Goal: Understand process/instructions

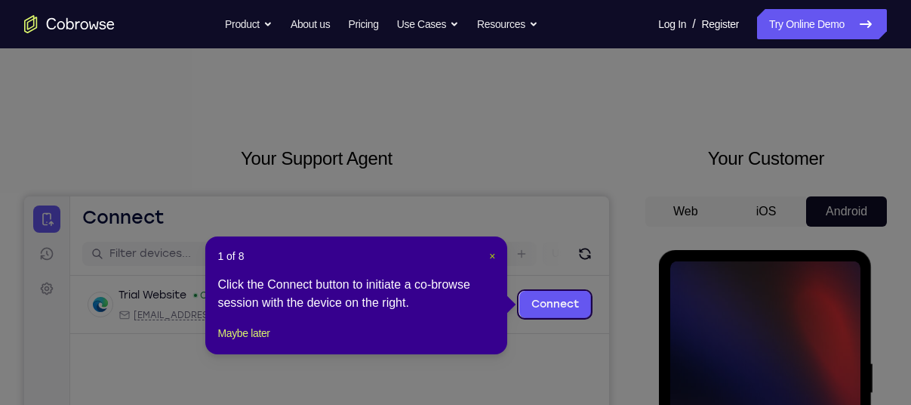
click at [492, 255] on span "×" at bounding box center [492, 256] width 6 height 12
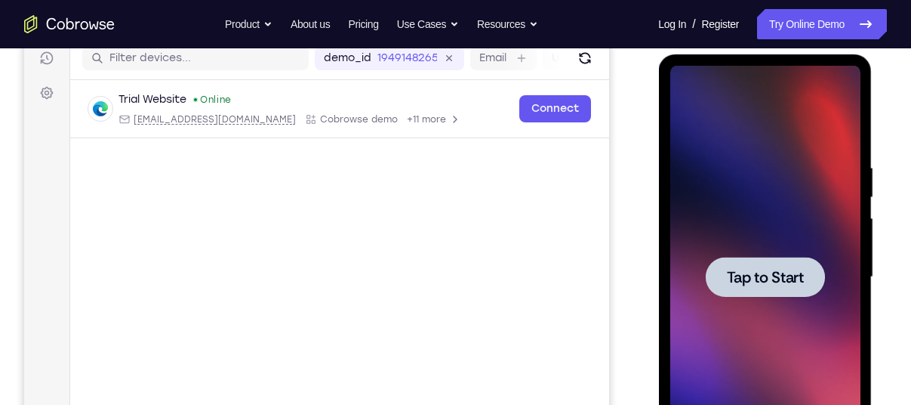
scroll to position [212, 0]
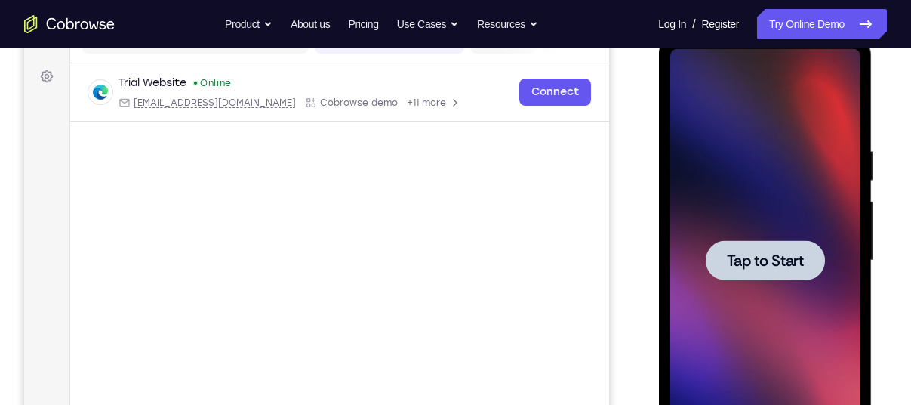
click at [729, 254] on span "Tap to Start" at bounding box center [764, 260] width 77 height 15
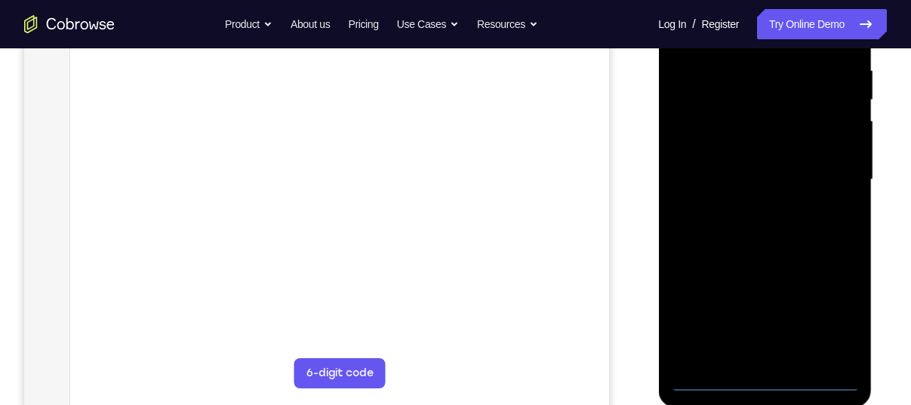
scroll to position [286, 0]
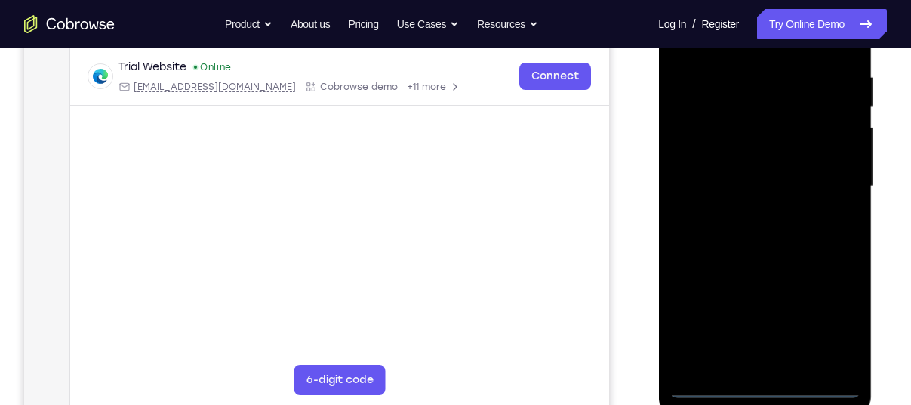
click at [765, 384] on div at bounding box center [765, 186] width 190 height 423
click at [839, 314] on div at bounding box center [765, 186] width 190 height 423
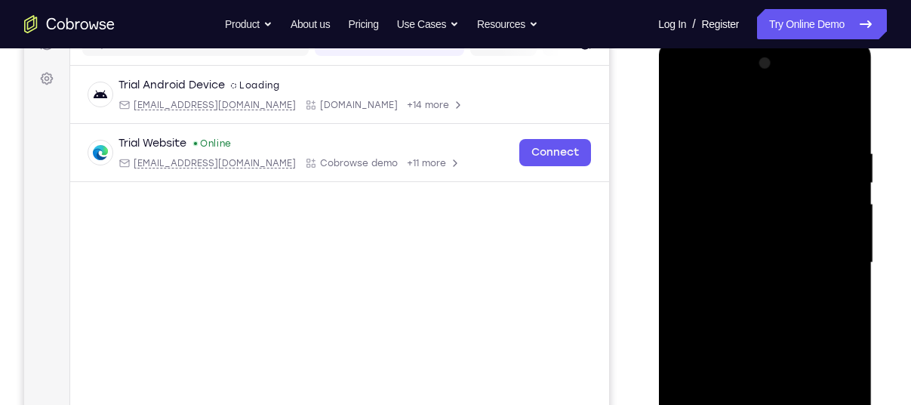
scroll to position [190, 0]
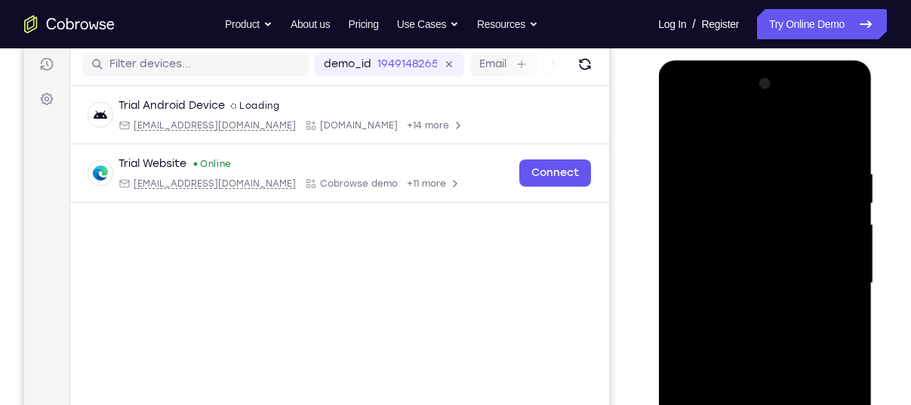
click at [765, 130] on div at bounding box center [765, 283] width 190 height 423
click at [831, 276] on div at bounding box center [765, 283] width 190 height 423
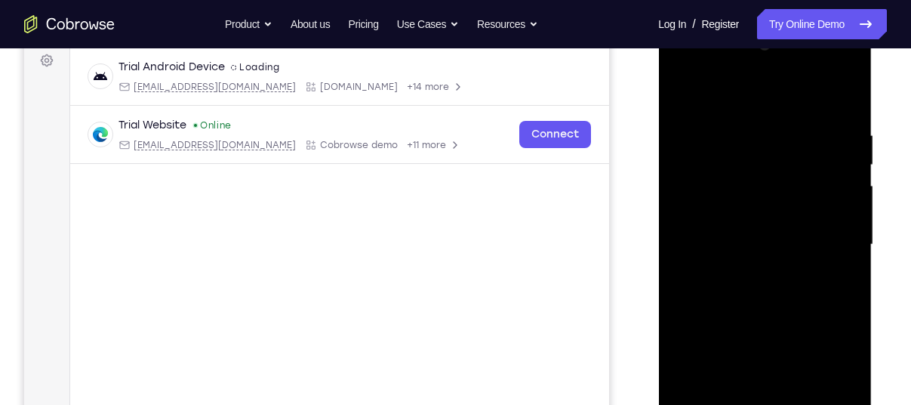
scroll to position [229, 0]
click at [741, 270] on div at bounding box center [765, 243] width 190 height 423
click at [754, 224] on div at bounding box center [765, 243] width 190 height 423
click at [846, 337] on div at bounding box center [765, 243] width 190 height 423
click at [837, 334] on div at bounding box center [765, 243] width 190 height 423
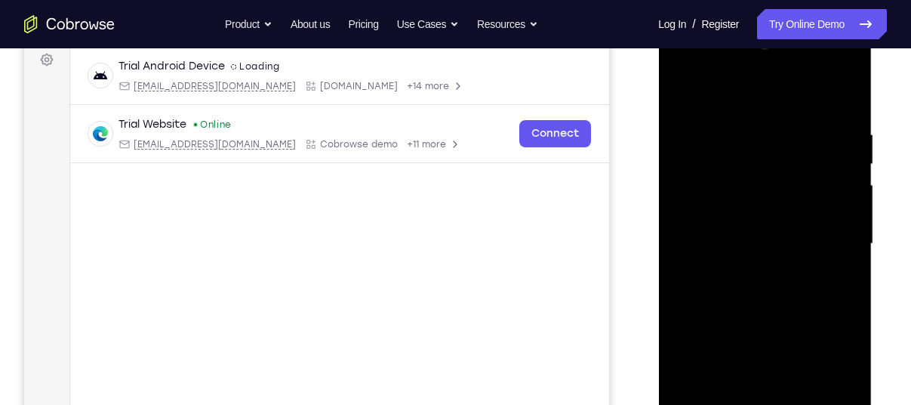
click at [839, 363] on div at bounding box center [765, 243] width 190 height 423
click at [689, 365] on div at bounding box center [765, 243] width 190 height 423
click at [714, 340] on div at bounding box center [765, 243] width 190 height 423
click at [712, 356] on div at bounding box center [765, 243] width 190 height 423
click at [819, 381] on div at bounding box center [765, 243] width 190 height 423
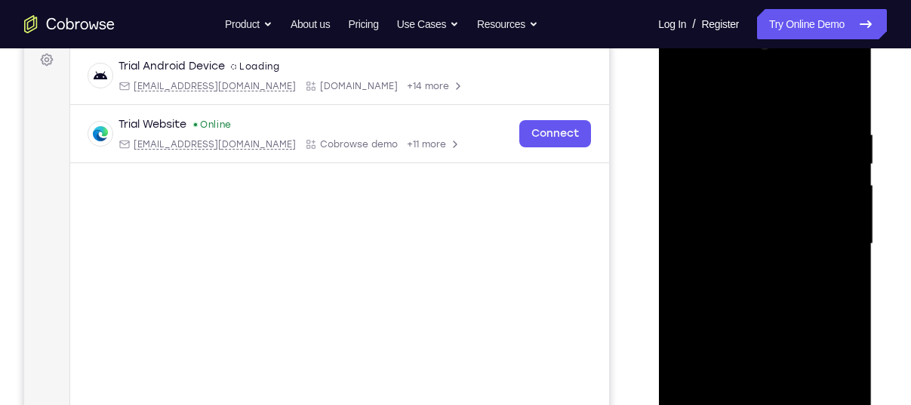
click at [690, 356] on div at bounding box center [765, 243] width 190 height 423
click at [755, 332] on div at bounding box center [765, 243] width 190 height 423
click at [767, 362] on div at bounding box center [765, 243] width 190 height 423
click at [821, 385] on div at bounding box center [765, 243] width 190 height 423
click at [690, 364] on div at bounding box center [765, 243] width 190 height 423
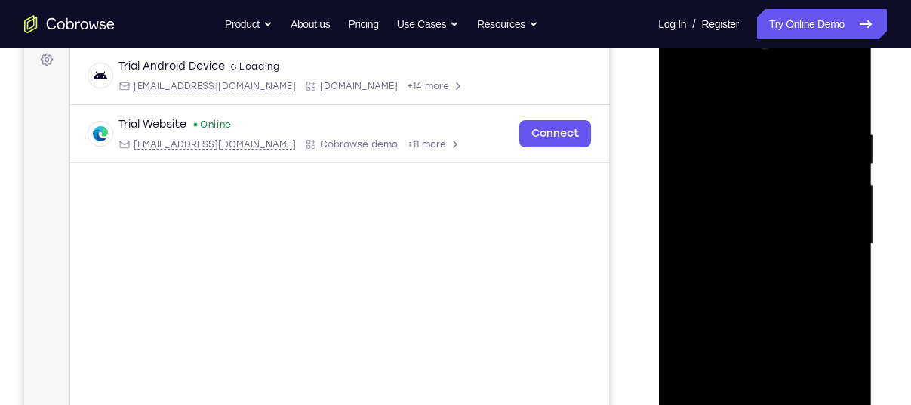
click at [817, 333] on div at bounding box center [765, 243] width 190 height 423
click at [837, 357] on div at bounding box center [765, 243] width 190 height 423
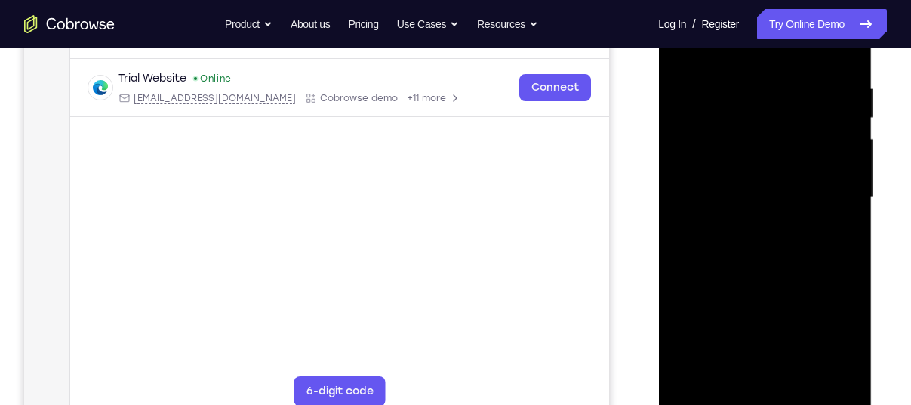
scroll to position [276, 0]
click at [823, 371] on div at bounding box center [765, 197] width 190 height 423
click at [745, 342] on div at bounding box center [765, 197] width 190 height 423
click at [833, 289] on div at bounding box center [765, 197] width 190 height 423
click at [822, 338] on div at bounding box center [765, 197] width 190 height 423
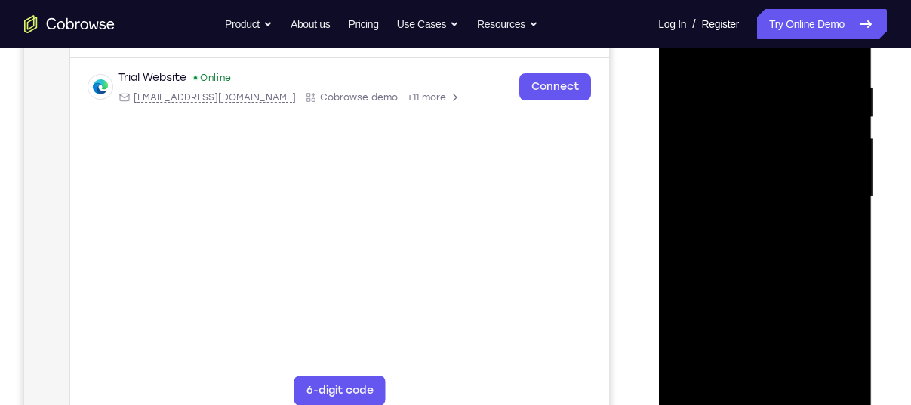
click at [777, 164] on div at bounding box center [765, 197] width 190 height 423
click at [692, 313] on div at bounding box center [765, 197] width 190 height 423
click at [743, 305] on div at bounding box center [765, 197] width 190 height 423
click at [750, 338] on div at bounding box center [765, 197] width 190 height 423
click at [824, 344] on div at bounding box center [765, 197] width 190 height 423
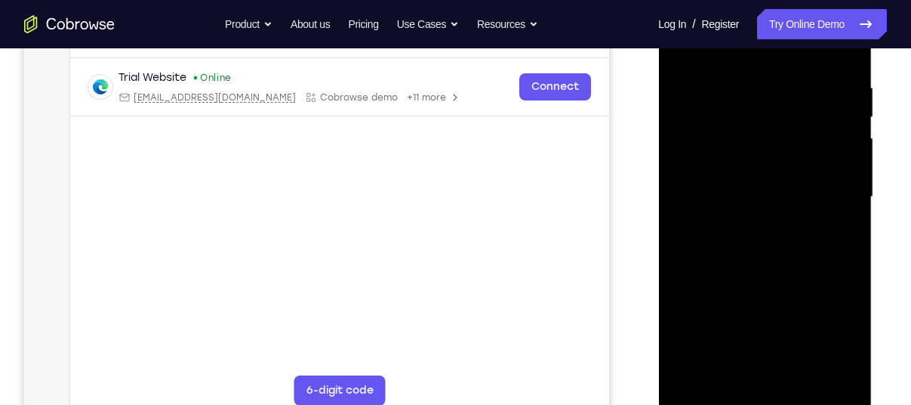
click at [678, 372] on div at bounding box center [765, 197] width 190 height 423
click at [844, 312] on div at bounding box center [765, 197] width 190 height 423
click at [718, 289] on div at bounding box center [765, 197] width 190 height 423
click at [675, 285] on div at bounding box center [765, 197] width 190 height 423
click at [676, 287] on div at bounding box center [765, 197] width 190 height 423
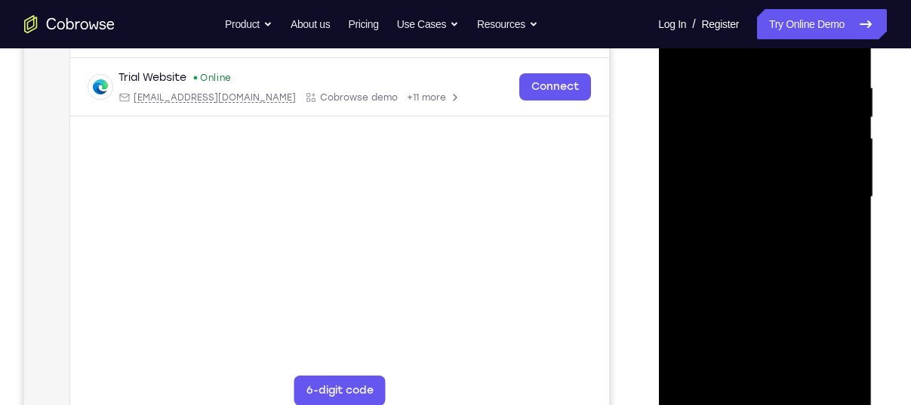
click at [702, 287] on div at bounding box center [765, 197] width 190 height 423
click at [701, 288] on div at bounding box center [765, 197] width 190 height 423
click at [851, 285] on div at bounding box center [765, 197] width 190 height 423
click at [701, 288] on div at bounding box center [765, 197] width 190 height 423
click at [714, 288] on div at bounding box center [765, 197] width 190 height 423
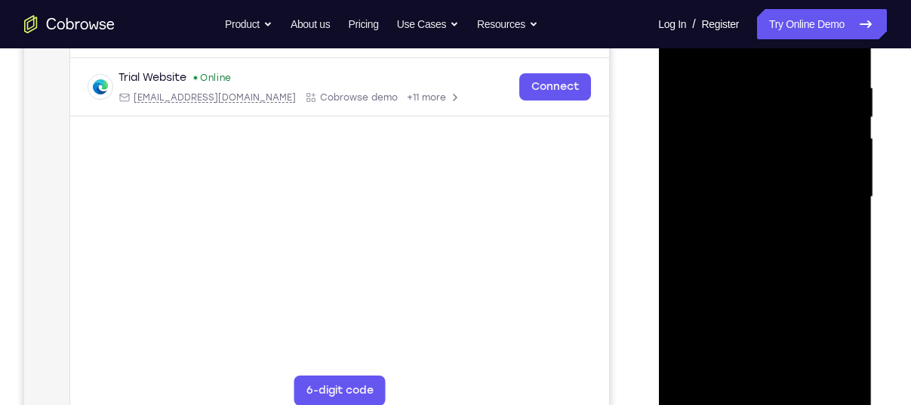
click at [772, 201] on div at bounding box center [765, 197] width 190 height 423
click at [782, 263] on div at bounding box center [765, 197] width 190 height 423
drag, startPoint x: 798, startPoint y: 59, endPoint x: 805, endPoint y: 52, distance: 9.6
click at [805, 52] on div at bounding box center [765, 197] width 190 height 423
click at [750, 83] on div at bounding box center [765, 197] width 190 height 423
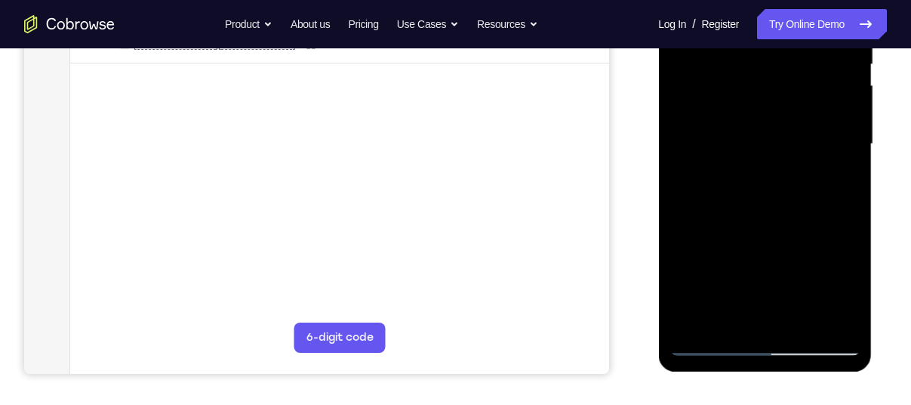
scroll to position [329, 0]
click at [827, 313] on div at bounding box center [765, 143] width 190 height 423
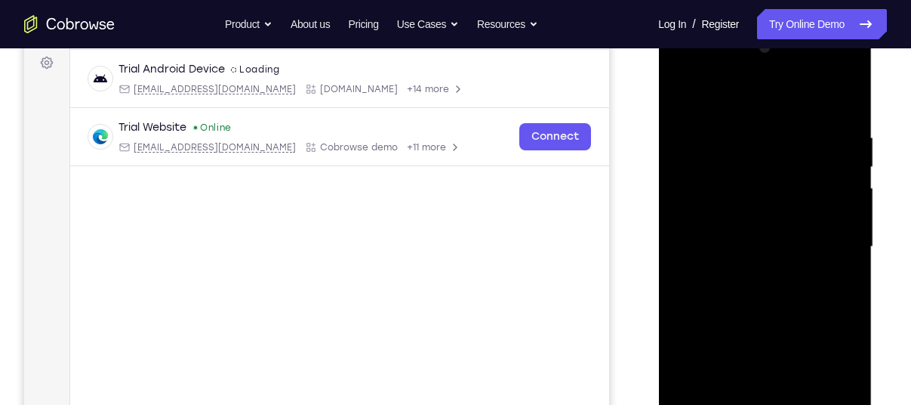
scroll to position [225, 0]
drag, startPoint x: 848, startPoint y: 320, endPoint x: 697, endPoint y: 318, distance: 151.0
drag, startPoint x: 63, startPoint y: 264, endPoint x: 470, endPoint y: 253, distance: 407.2
drag, startPoint x: 470, startPoint y: 253, endPoint x: 414, endPoint y: 254, distance: 55.9
click at [414, 254] on main "demo_id 1949148265 1949148265 Email User ID Device ID Device name 6-digit code …" at bounding box center [339, 261] width 539 height 506
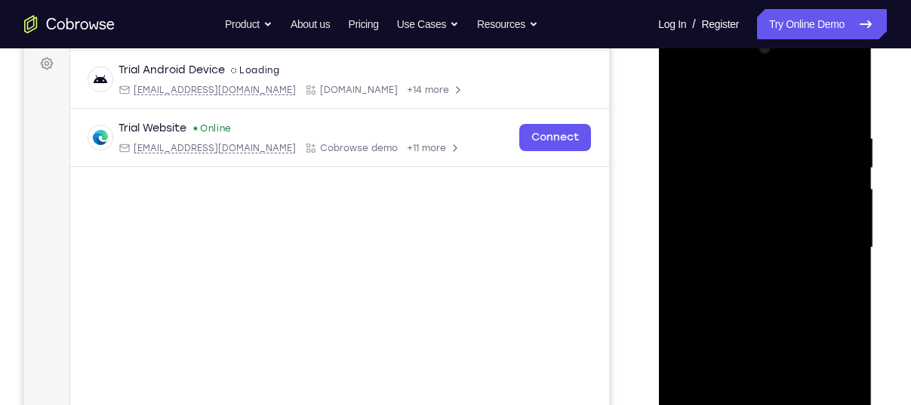
click at [842, 100] on div at bounding box center [765, 247] width 190 height 423
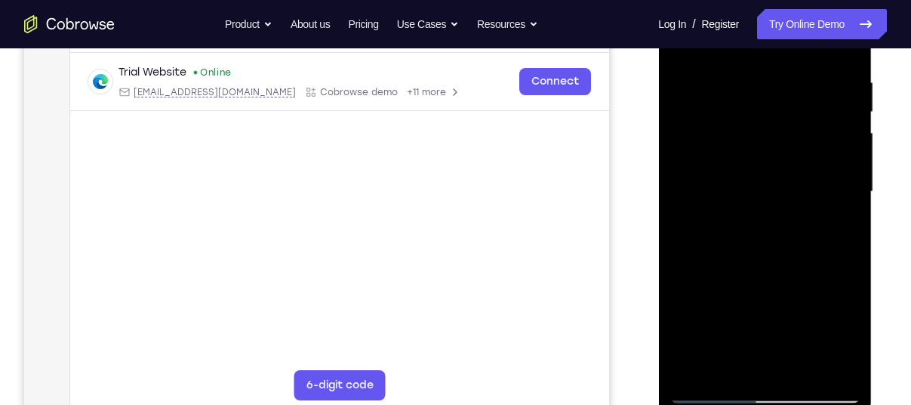
scroll to position [284, 0]
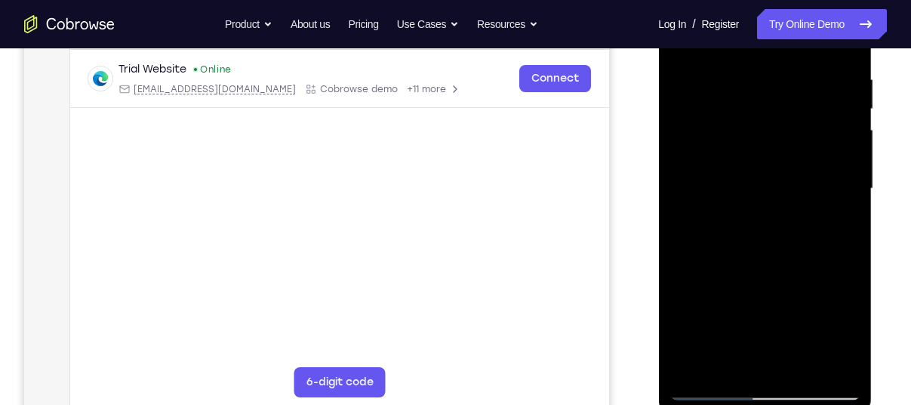
drag, startPoint x: 803, startPoint y: 365, endPoint x: 774, endPoint y: 378, distance: 32.1
click at [774, 378] on div at bounding box center [765, 188] width 190 height 423
click at [766, 263] on div at bounding box center [765, 188] width 190 height 423
click at [709, 388] on div at bounding box center [765, 188] width 190 height 423
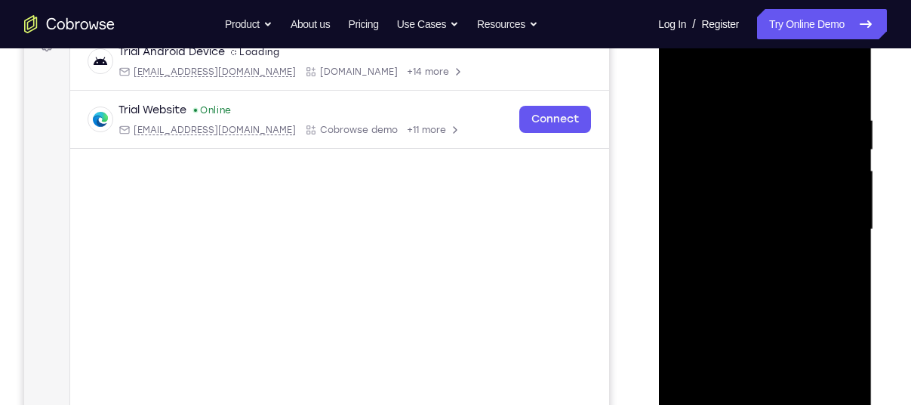
scroll to position [242, 0]
click at [847, 73] on div at bounding box center [765, 230] width 190 height 423
click at [699, 162] on div at bounding box center [765, 230] width 190 height 423
click at [680, 76] on div at bounding box center [765, 230] width 190 height 423
click at [683, 152] on div at bounding box center [765, 230] width 190 height 423
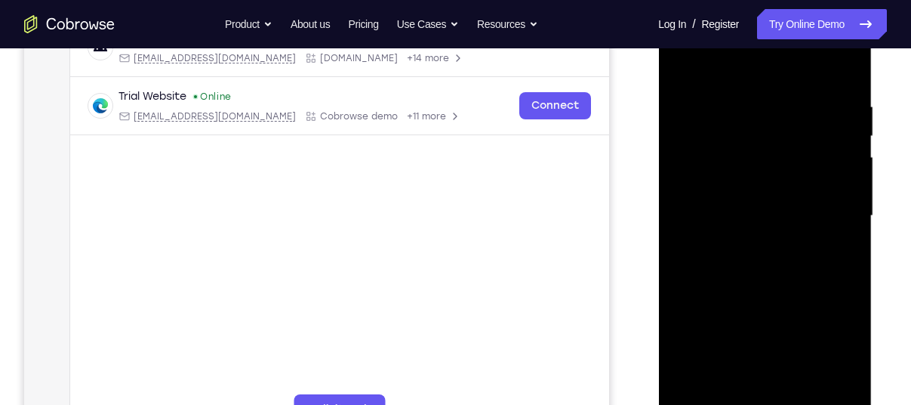
scroll to position [258, 0]
drag, startPoint x: 726, startPoint y: 287, endPoint x: 737, endPoint y: 180, distance: 107.1
click at [737, 180] on div at bounding box center [765, 214] width 190 height 423
drag, startPoint x: 731, startPoint y: 275, endPoint x: 732, endPoint y: 193, distance: 82.3
click at [732, 193] on div at bounding box center [765, 214] width 190 height 423
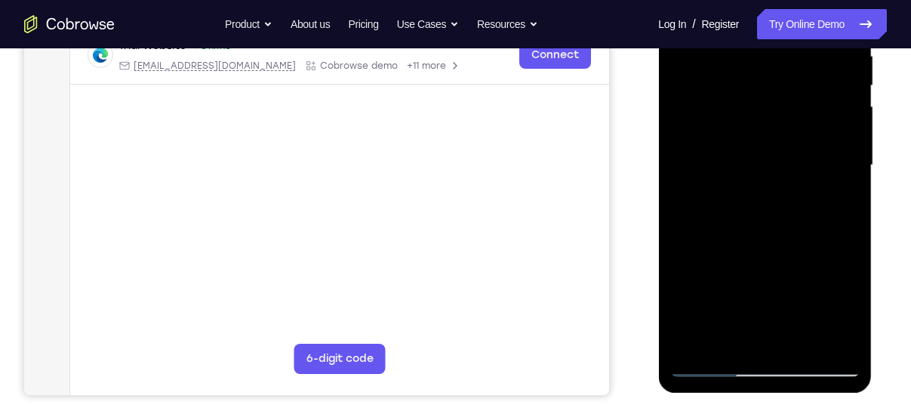
scroll to position [308, 0]
drag, startPoint x: 732, startPoint y: 246, endPoint x: 742, endPoint y: 143, distance: 103.9
click at [742, 143] on div at bounding box center [765, 164] width 190 height 423
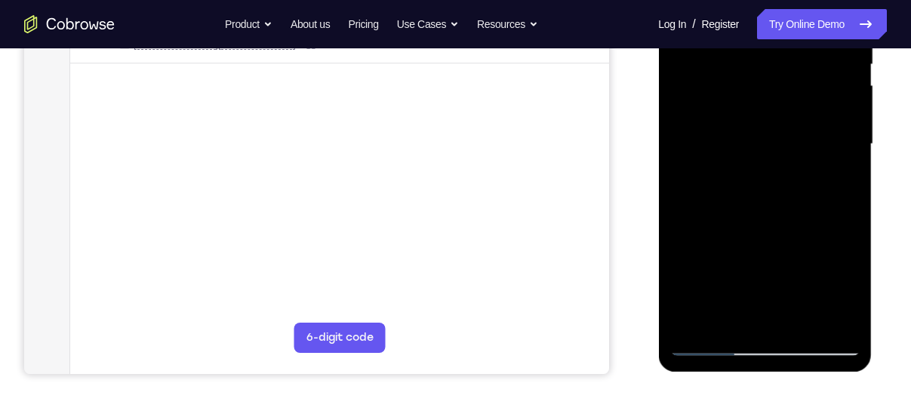
drag, startPoint x: 738, startPoint y: 212, endPoint x: 750, endPoint y: 150, distance: 63.8
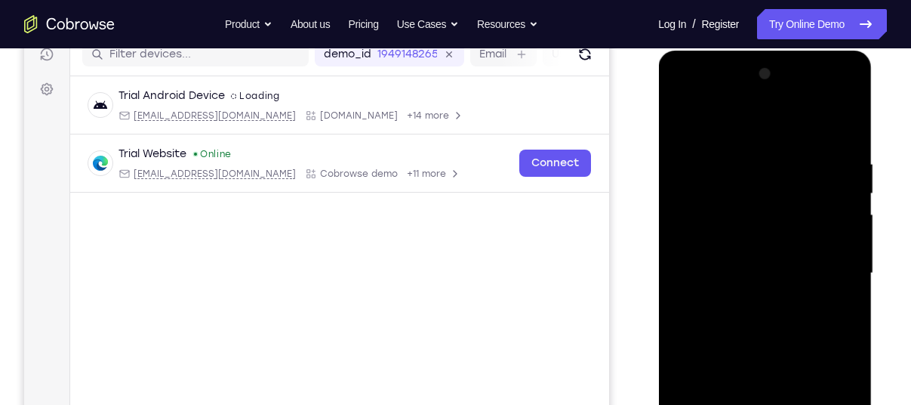
scroll to position [184, 0]
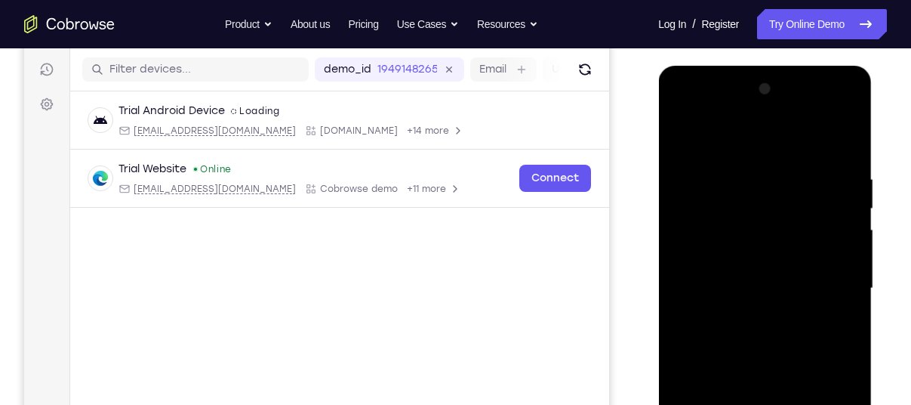
drag, startPoint x: 750, startPoint y: 290, endPoint x: 785, endPoint y: 141, distance: 152.9
drag, startPoint x: 785, startPoint y: 141, endPoint x: 799, endPoint y: 137, distance: 14.3
click at [799, 137] on div at bounding box center [765, 288] width 190 height 423
click at [685, 137] on div at bounding box center [765, 288] width 190 height 423
click at [843, 220] on div at bounding box center [765, 288] width 190 height 423
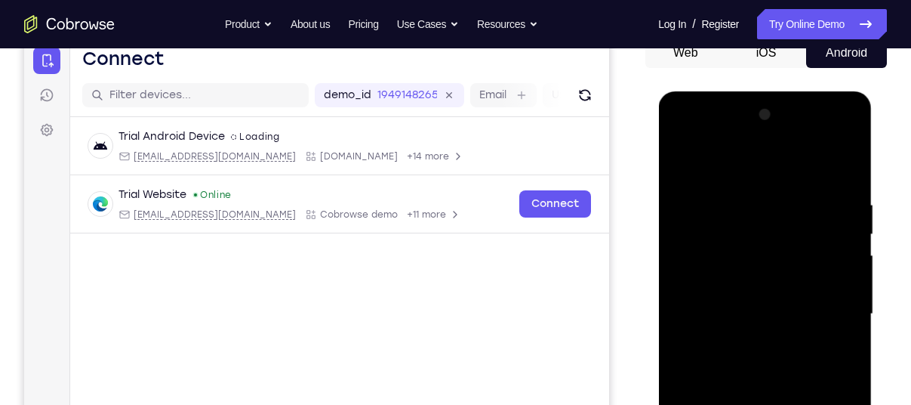
scroll to position [157, 0]
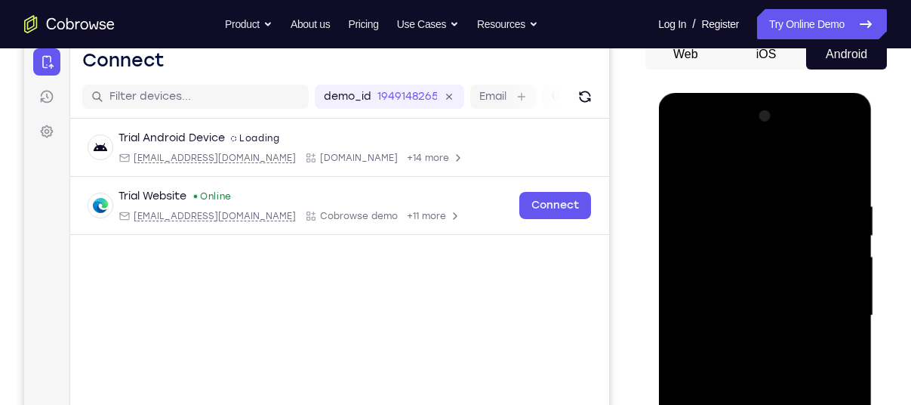
click at [850, 256] on div at bounding box center [765, 315] width 190 height 423
click at [833, 261] on div at bounding box center [765, 315] width 190 height 423
click at [830, 203] on div at bounding box center [765, 315] width 190 height 423
click at [682, 165] on div at bounding box center [765, 315] width 190 height 423
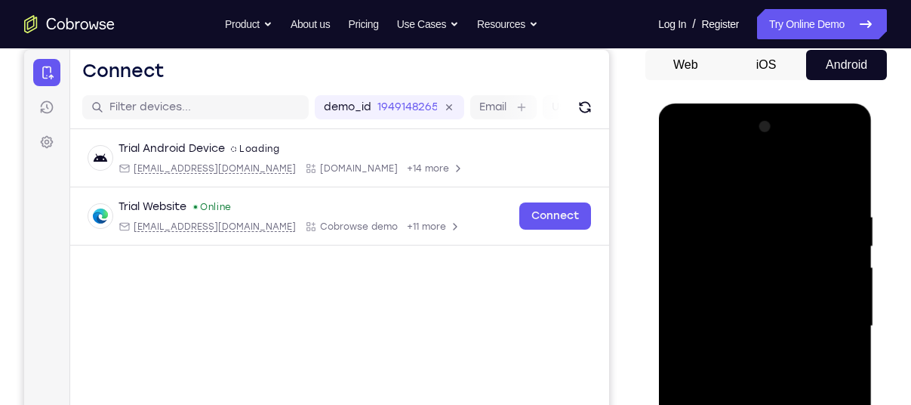
scroll to position [142, 0]
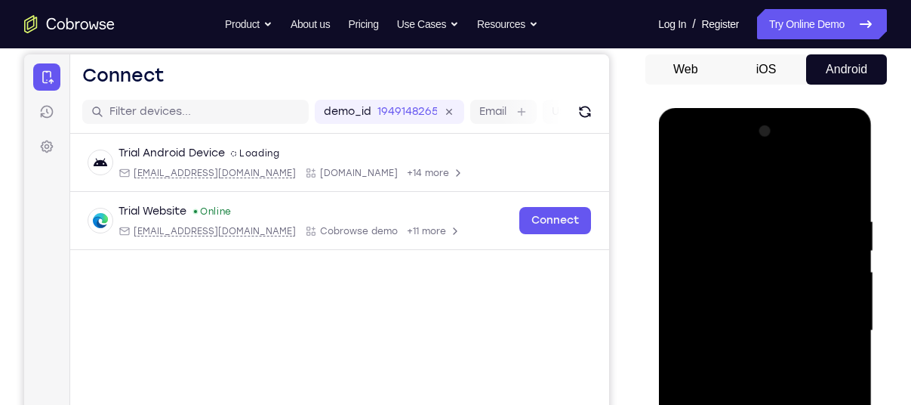
click at [689, 177] on div at bounding box center [765, 330] width 190 height 423
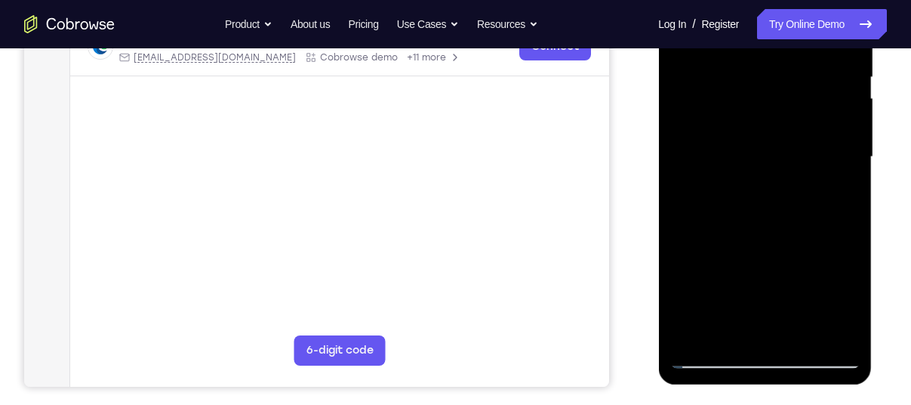
scroll to position [316, 0]
click at [692, 340] on div at bounding box center [765, 157] width 190 height 423
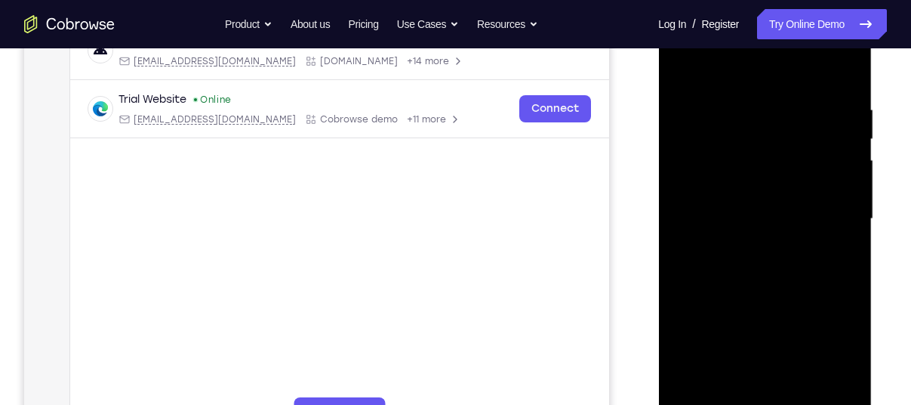
scroll to position [251, 0]
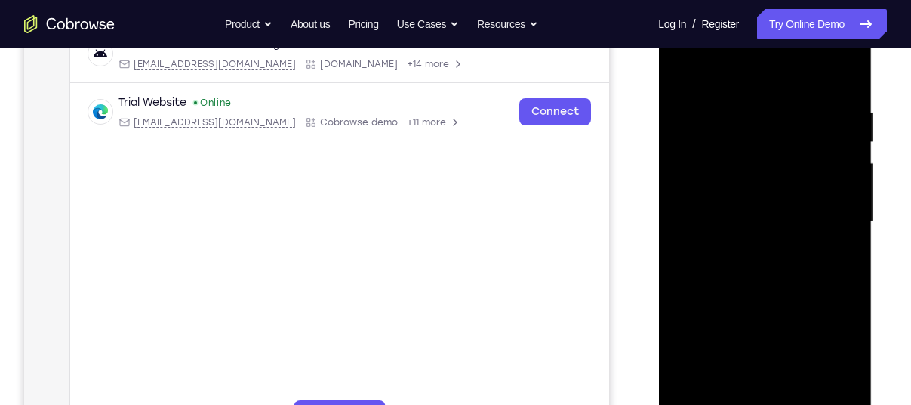
click at [698, 398] on div at bounding box center [765, 222] width 190 height 423
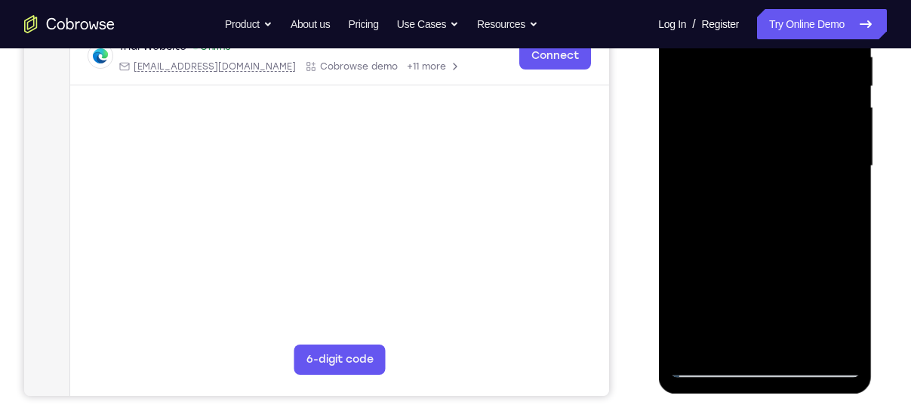
scroll to position [308, 0]
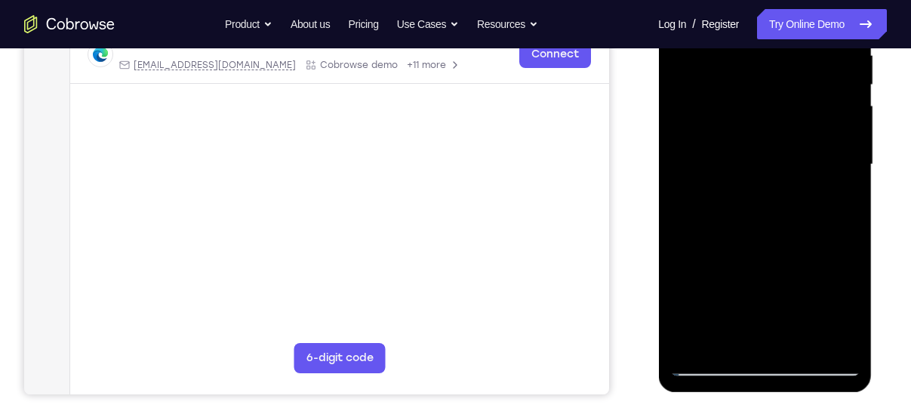
click at [696, 341] on div at bounding box center [765, 164] width 190 height 423
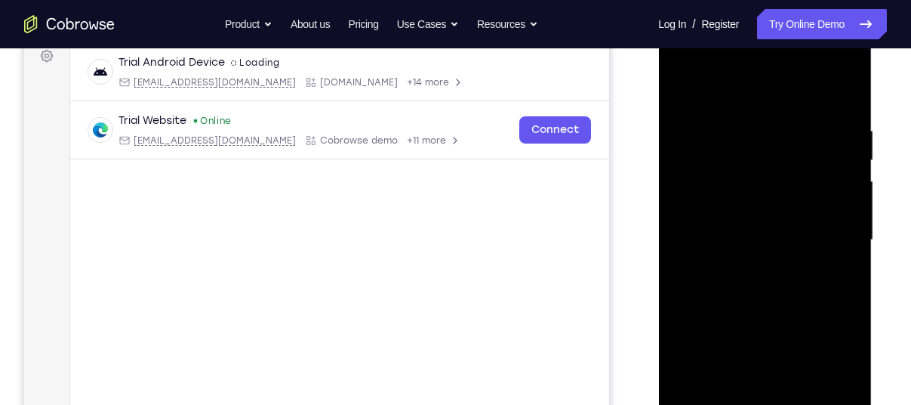
scroll to position [231, 0]
drag, startPoint x: 764, startPoint y: 283, endPoint x: 786, endPoint y: 179, distance: 106.5
click at [786, 179] on div at bounding box center [765, 241] width 190 height 423
drag, startPoint x: 763, startPoint y: 310, endPoint x: 806, endPoint y: 166, distance: 150.5
click at [806, 166] on div at bounding box center [765, 241] width 190 height 423
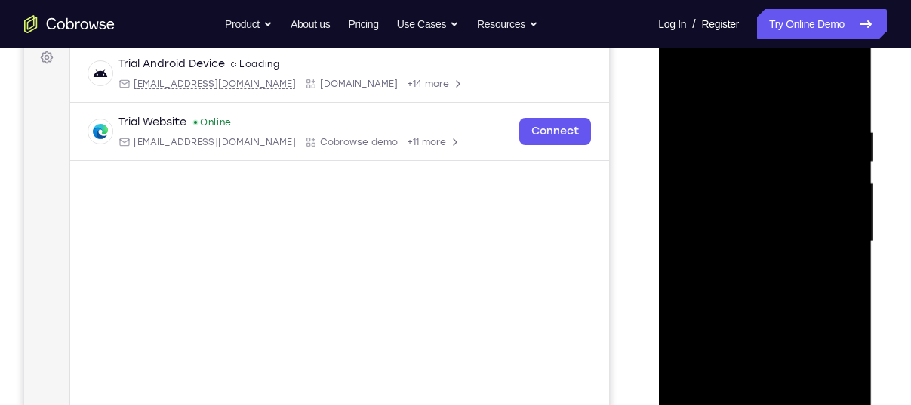
click at [850, 275] on div at bounding box center [765, 241] width 190 height 423
